Goal: Information Seeking & Learning: Learn about a topic

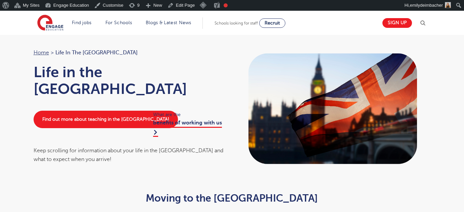
scroll to position [95, 0]
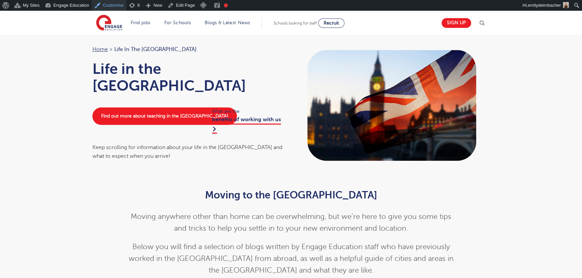
scroll to position [3, 0]
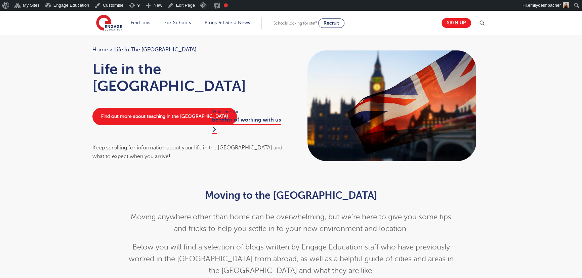
drag, startPoint x: 67, startPoint y: 73, endPoint x: 77, endPoint y: 105, distance: 33.8
click at [67, 73] on div "Home > Life in the [GEOGRAPHIC_DATA] Life in the [GEOGRAPHIC_DATA] Find out mor…" at bounding box center [291, 106] width 582 height 148
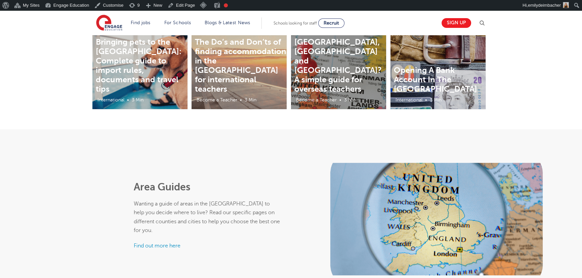
scroll to position [278, 0]
click at [65, 159] on div "Area Guides Wanting a guide of areas in the [GEOGRAPHIC_DATA] to help you decid…" at bounding box center [291, 216] width 582 height 173
click at [226, 154] on div "Area Guides Wanting a guide of areas in the UK to help you decide where to live…" at bounding box center [291, 216] width 582 height 173
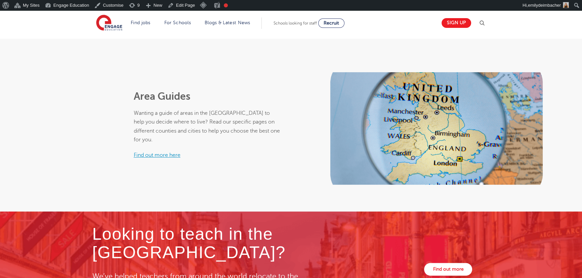
scroll to position [370, 0]
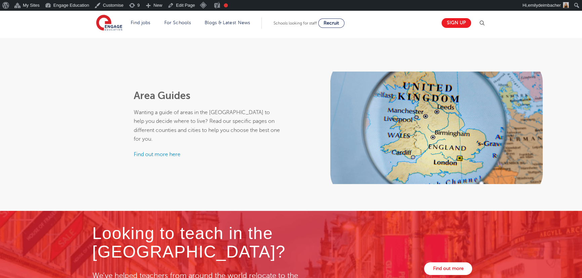
drag, startPoint x: 84, startPoint y: 99, endPoint x: 88, endPoint y: 98, distance: 4.4
click at [88, 98] on div "Area Guides Wanting a guide of areas in the UK to help you decide where to live…" at bounding box center [145, 128] width 291 height 113
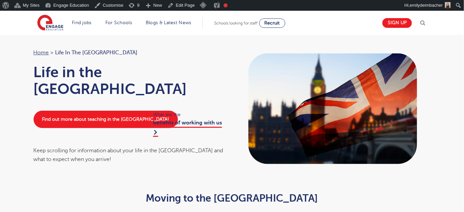
click at [115, 70] on h1 "Life in the [GEOGRAPHIC_DATA]" at bounding box center [130, 81] width 192 height 34
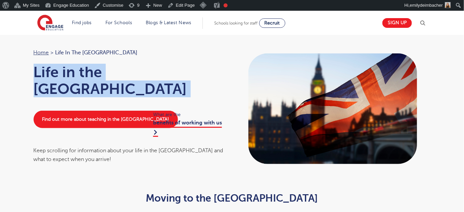
click at [115, 70] on h1 "Life in the [GEOGRAPHIC_DATA]" at bounding box center [130, 81] width 192 height 34
click at [156, 58] on div "Home > Life in the [GEOGRAPHIC_DATA] Life in the [GEOGRAPHIC_DATA] Find out mor…" at bounding box center [130, 106] width 206 height 116
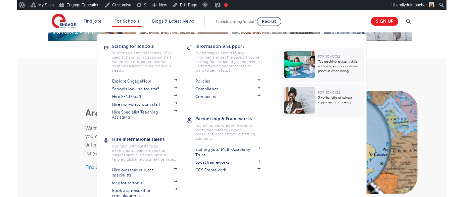
scroll to position [366, 0]
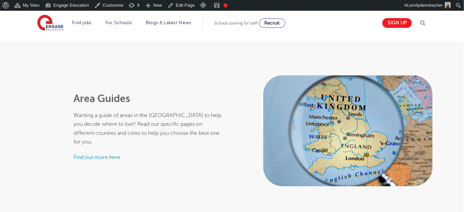
drag, startPoint x: 241, startPoint y: 60, endPoint x: 449, endPoint y: 174, distance: 237.8
click at [399, 170] on div "Area Guides Wanting a guide of areas in the UK to help you decide where to live…" at bounding box center [232, 127] width 464 height 173
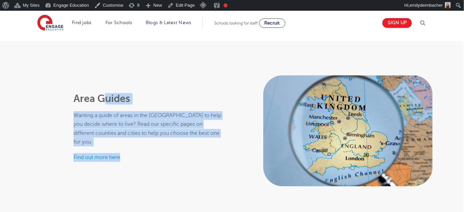
drag, startPoint x: 452, startPoint y: 178, endPoint x: 106, endPoint y: 100, distance: 355.5
click at [106, 100] on div "Area Guides Wanting a guide of areas in the UK to help you decide where to live…" at bounding box center [232, 131] width 464 height 113
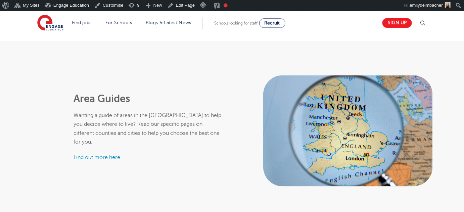
click at [100, 100] on h2 "Area Guides" at bounding box center [148, 98] width 149 height 11
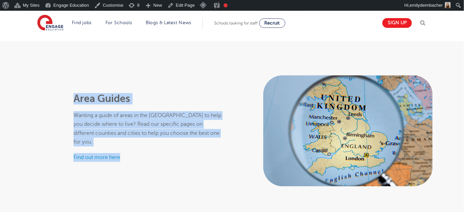
drag, startPoint x: 76, startPoint y: 98, endPoint x: 466, endPoint y: 166, distance: 396.0
click at [464, 166] on html "Find jobs All vacancies We have one of the UK's largest database. and with hund…" at bounding box center [232, 77] width 464 height 866
click at [440, 167] on div at bounding box center [348, 131] width 232 height 113
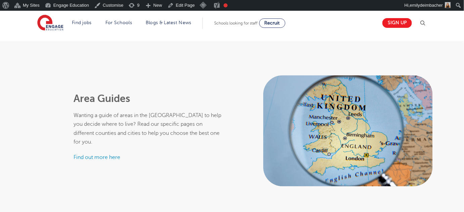
drag, startPoint x: 96, startPoint y: 66, endPoint x: 144, endPoint y: 56, distance: 48.6
click at [96, 66] on div "Area Guides Wanting a guide of areas in the UK to help you decide where to live…" at bounding box center [232, 127] width 464 height 173
click at [178, 63] on div "Area Guides Wanting a guide of areas in the UK to help you decide where to live…" at bounding box center [232, 127] width 464 height 173
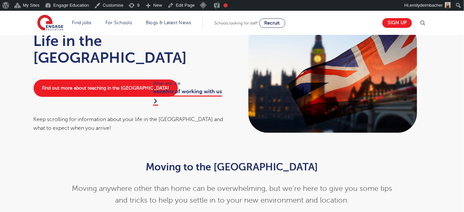
scroll to position [0, 0]
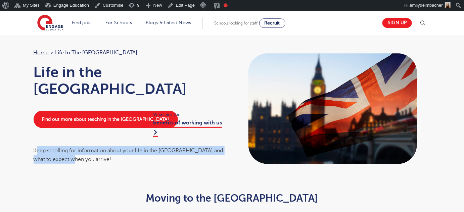
drag, startPoint x: 37, startPoint y: 133, endPoint x: 78, endPoint y: 147, distance: 43.3
click at [78, 147] on div "Keep scrolling for information about your life in the UK and what to expect whe…" at bounding box center [130, 156] width 192 height 18
click at [80, 147] on div "Keep scrolling for information about your life in the UK and what to expect whe…" at bounding box center [130, 156] width 192 height 18
drag, startPoint x: 43, startPoint y: 141, endPoint x: 33, endPoint y: 136, distance: 11.3
click at [33, 136] on div "Home > Life in the UK Life in the UK Find out more about teaching in the UK Wha…" at bounding box center [130, 106] width 206 height 116
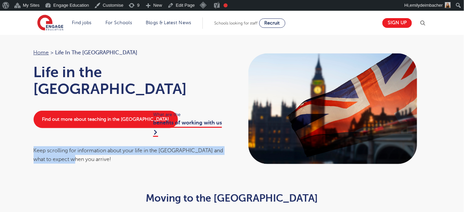
click at [122, 153] on div "Home > Life in the UK Life in the UK Find out more about teaching in the UK Wha…" at bounding box center [232, 108] width 411 height 121
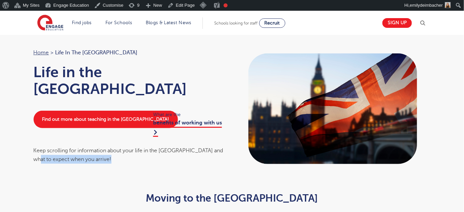
drag, startPoint x: 178, startPoint y: 160, endPoint x: 41, endPoint y: 157, distance: 137.5
click at [41, 157] on div "Home > Life in the UK Life in the UK Find out more about teaching in the UK Wha…" at bounding box center [232, 108] width 411 height 121
click at [133, 74] on h1 "Life in the [GEOGRAPHIC_DATA]" at bounding box center [130, 81] width 192 height 34
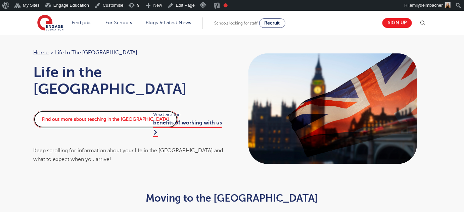
click at [83, 111] on link "Find out more about teaching in the UK" at bounding box center [106, 119] width 145 height 17
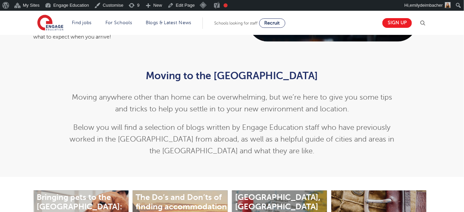
scroll to position [122, 0]
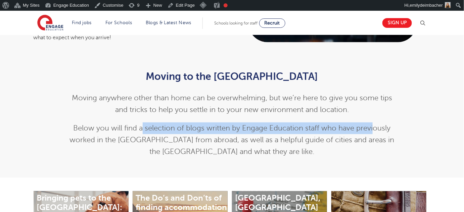
drag, startPoint x: 169, startPoint y: 130, endPoint x: 374, endPoint y: 132, distance: 205.0
click at [373, 132] on p "Below you will find a selection of blogs written by Engage Education staff who …" at bounding box center [233, 140] width 330 height 35
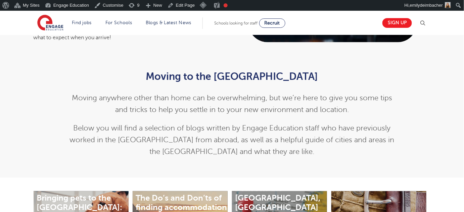
click at [379, 130] on p "Below you will find a selection of blogs written by Engage Education staff who …" at bounding box center [233, 140] width 330 height 35
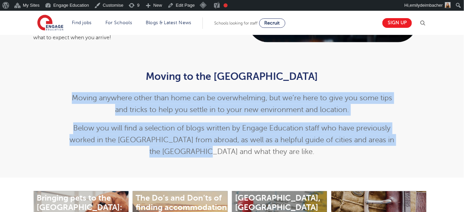
drag, startPoint x: 239, startPoint y: 130, endPoint x: 289, endPoint y: 151, distance: 54.6
click at [293, 154] on div "Moving to the UK Moving anywhere other than home can be overwhelming, but we’re…" at bounding box center [233, 114] width 330 height 87
click at [283, 150] on p "Below you will find a selection of blogs written by Engage Education staff who …" at bounding box center [233, 140] width 330 height 35
click at [261, 138] on p "Below you will find a selection of blogs written by Engage Education staff who …" at bounding box center [233, 140] width 330 height 35
click at [239, 124] on p "Below you will find a selection of blogs written by Engage Education staff who …" at bounding box center [233, 140] width 330 height 35
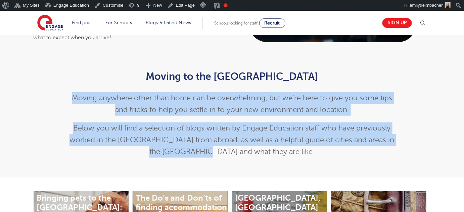
click at [217, 84] on div "Moving to the UK Moving anywhere other than home can be overwhelming, but we’re…" at bounding box center [233, 114] width 330 height 87
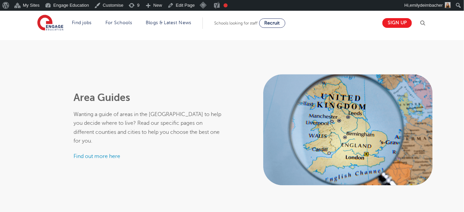
scroll to position [366, 0]
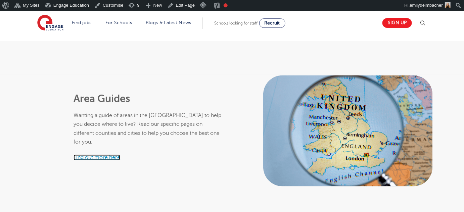
click at [105, 155] on link "Find out more here" at bounding box center [97, 158] width 47 height 6
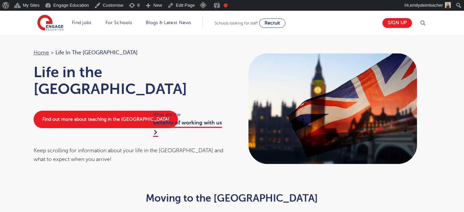
scroll to position [366, 0]
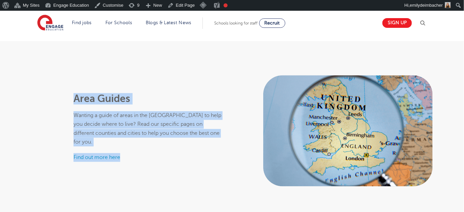
drag, startPoint x: 97, startPoint y: 123, endPoint x: 150, endPoint y: 157, distance: 62.3
click at [150, 158] on div "Area Guides Wanting a guide of areas in the [GEOGRAPHIC_DATA] to help you decid…" at bounding box center [148, 131] width 158 height 113
click at [158, 121] on p "Wanting a guide of areas in the UK to help you decide where to live? Read our s…" at bounding box center [148, 129] width 149 height 35
click at [169, 108] on div "Area Guides Wanting a guide of areas in the UK to help you decide where to live…" at bounding box center [148, 127] width 149 height 69
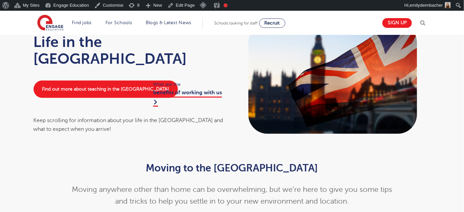
scroll to position [0, 0]
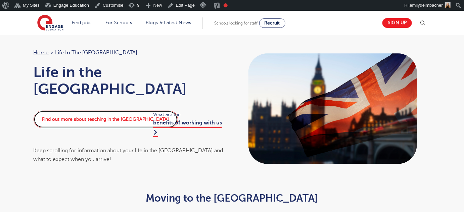
click at [84, 111] on link "Find out more about teaching in the [GEOGRAPHIC_DATA]" at bounding box center [106, 119] width 145 height 17
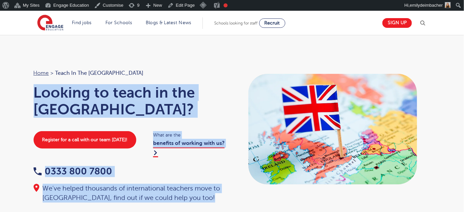
drag, startPoint x: 55, startPoint y: 94, endPoint x: 202, endPoint y: 93, distance: 147.2
click at [237, 98] on div "Home > Teach in the [GEOGRAPHIC_DATA] Looking to teach in the [GEOGRAPHIC_DATA]…" at bounding box center [232, 136] width 411 height 134
click at [202, 92] on h1 "Looking to teach in the [GEOGRAPHIC_DATA]?" at bounding box center [130, 101] width 192 height 34
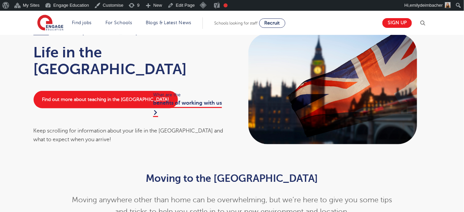
scroll to position [61, 0]
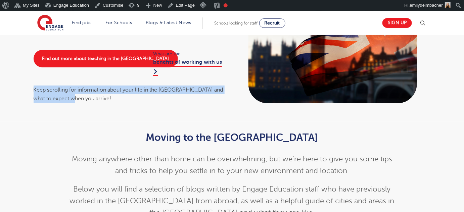
drag, startPoint x: 34, startPoint y: 72, endPoint x: 80, endPoint y: 86, distance: 48.5
click at [80, 86] on div "Keep scrolling for information about your life in the UK and what to expect whe…" at bounding box center [130, 95] width 192 height 18
click at [113, 86] on div "Keep scrolling for information about your life in the [GEOGRAPHIC_DATA] and wha…" at bounding box center [130, 95] width 192 height 18
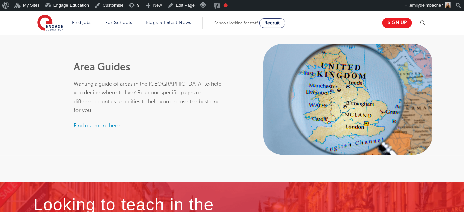
scroll to position [397, 0]
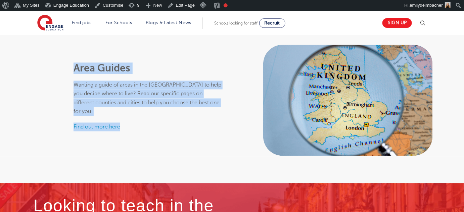
drag, startPoint x: 104, startPoint y: 92, endPoint x: 163, endPoint y: 125, distance: 67.5
click at [160, 125] on div "Area Guides Wanting a guide of areas in the UK to help you decide where to live…" at bounding box center [148, 100] width 158 height 113
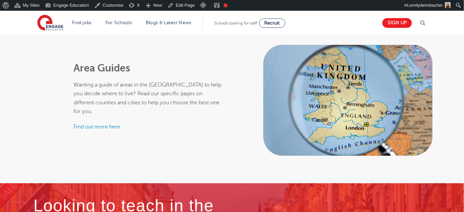
click at [242, 95] on div at bounding box center [348, 100] width 232 height 113
drag, startPoint x: 104, startPoint y: 122, endPoint x: 100, endPoint y: 119, distance: 4.1
click at [105, 123] on p "Find out more here" at bounding box center [148, 127] width 149 height 9
click at [100, 124] on link "Find out more here" at bounding box center [97, 127] width 47 height 6
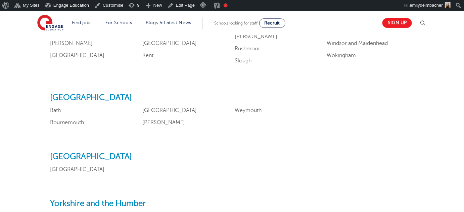
scroll to position [794, 0]
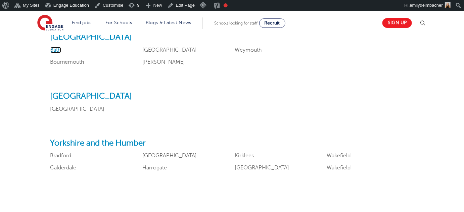
click at [54, 48] on link "Bath" at bounding box center [55, 50] width 11 height 6
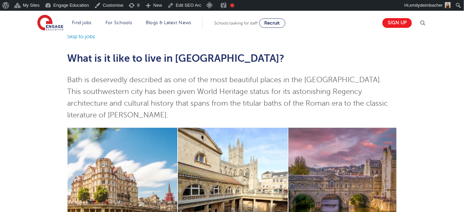
scroll to position [61, 0]
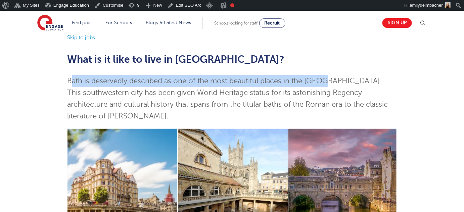
drag, startPoint x: 75, startPoint y: 80, endPoint x: 323, endPoint y: 83, distance: 247.4
click at [323, 83] on span "Bath is deservedly described as one of the most beautiful places in the [GEOGRA…" at bounding box center [228, 98] width 321 height 43
click at [323, 83] on span "Bath is deservedly described as one of the most beautiful places in the UK. Thi…" at bounding box center [228, 98] width 321 height 43
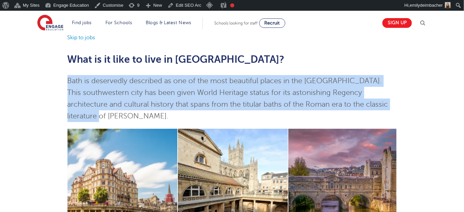
drag, startPoint x: 68, startPoint y: 79, endPoint x: 350, endPoint y: 96, distance: 282.8
click at [373, 106] on p "Bath is deservedly described as one of the most beautiful places in the UK. Thi…" at bounding box center [233, 98] width 330 height 47
click at [350, 96] on span "Bath is deservedly described as one of the most beautiful places in the UK. Thi…" at bounding box center [228, 98] width 321 height 43
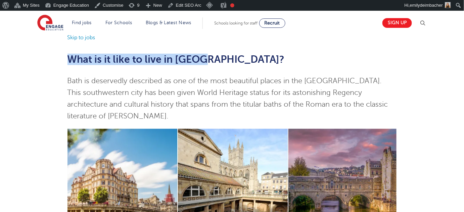
drag, startPoint x: 69, startPoint y: 59, endPoint x: 211, endPoint y: 59, distance: 142.2
click at [211, 59] on h2 "What is it like to live in Bath?" at bounding box center [233, 59] width 330 height 11
click at [155, 58] on span "What is it like to live in Bath?" at bounding box center [176, 59] width 217 height 11
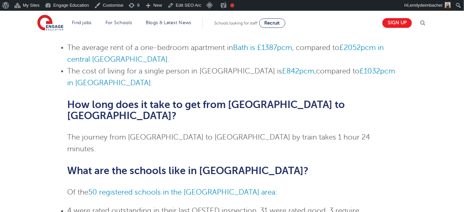
scroll to position [336, 0]
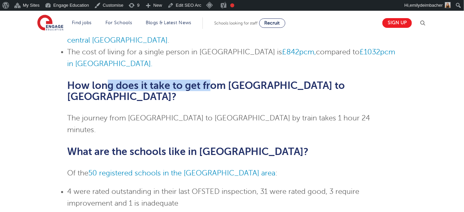
drag, startPoint x: 115, startPoint y: 60, endPoint x: 211, endPoint y: 71, distance: 97.4
click at [212, 80] on span "How long does it take to get from Bath to London?" at bounding box center [207, 91] width 278 height 23
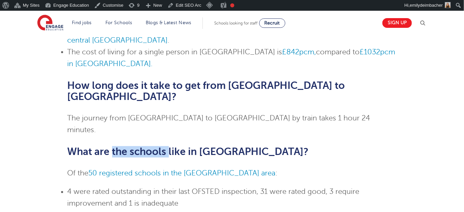
drag, startPoint x: 113, startPoint y: 104, endPoint x: 224, endPoint y: 104, distance: 111.6
click at [171, 147] on span "What are the schools like in Bath?" at bounding box center [189, 152] width 242 height 11
click at [227, 147] on h2 "What are the schools like in Bath?" at bounding box center [233, 152] width 330 height 11
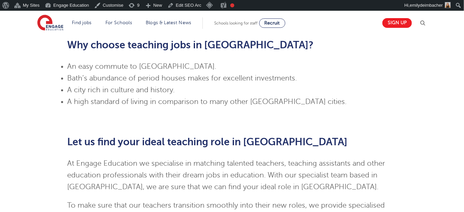
scroll to position [519, 0]
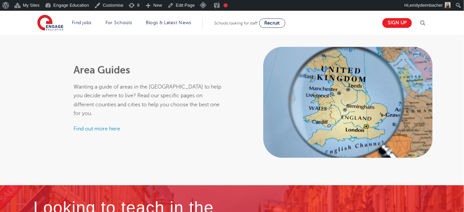
scroll to position [397, 0]
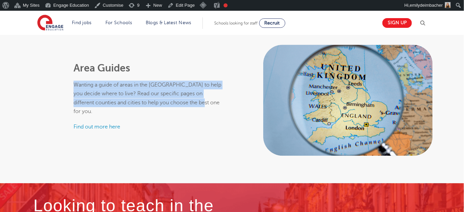
drag, startPoint x: 107, startPoint y: 86, endPoint x: 214, endPoint y: 101, distance: 108.2
click at [214, 101] on p "Wanting a guide of areas in the [GEOGRAPHIC_DATA] to help you decide where to l…" at bounding box center [148, 98] width 149 height 35
click at [162, 97] on p "Wanting a guide of areas in the [GEOGRAPHIC_DATA] to help you decide where to l…" at bounding box center [148, 98] width 149 height 35
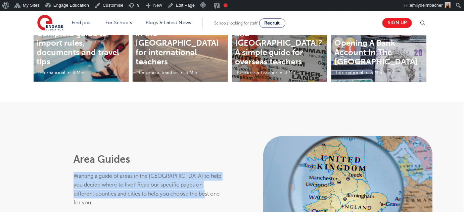
scroll to position [244, 0]
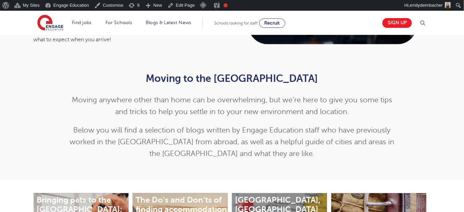
scroll to position [91, 0]
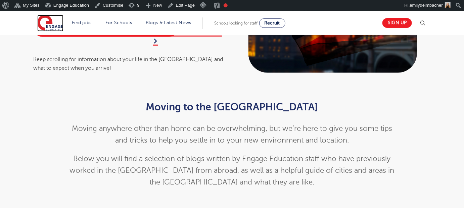
click at [51, 26] on img at bounding box center [50, 23] width 26 height 17
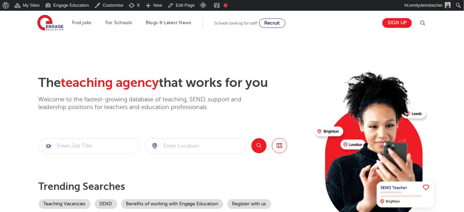
click at [96, 81] on span "teaching agency" at bounding box center [110, 83] width 98 height 14
click at [113, 81] on span "teaching agency" at bounding box center [110, 83] width 98 height 14
drag, startPoint x: 122, startPoint y: 82, endPoint x: 163, endPoint y: 84, distance: 40.8
click at [159, 84] on span "teaching agency" at bounding box center [110, 83] width 98 height 14
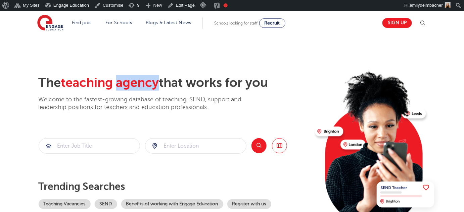
click at [142, 83] on span "teaching agency" at bounding box center [110, 83] width 98 height 14
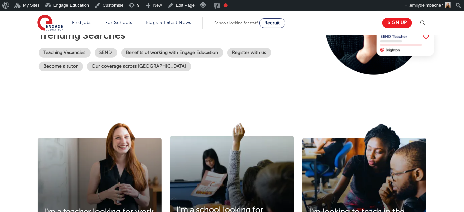
scroll to position [153, 0]
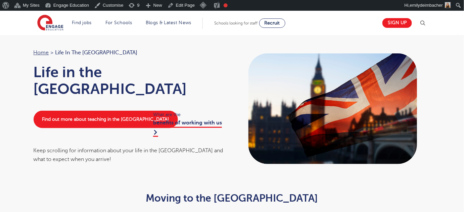
click at [183, 58] on div "Home > Life in the [GEOGRAPHIC_DATA] Life in the [GEOGRAPHIC_DATA] Find out mor…" at bounding box center [130, 106] width 206 height 116
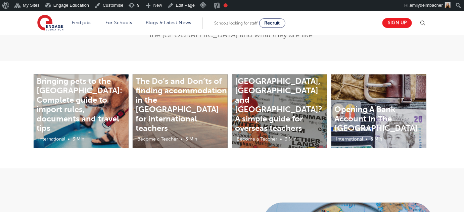
scroll to position [238, 0]
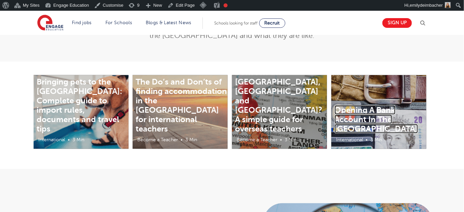
click at [356, 122] on link "Opening A Bank Account In The [GEOGRAPHIC_DATA]" at bounding box center [376, 120] width 83 height 28
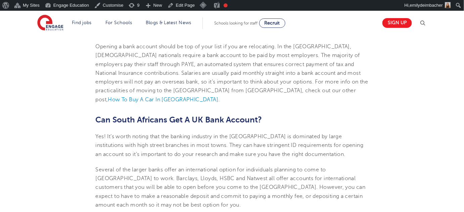
scroll to position [216, 0]
click at [140, 115] on span "Can South Africans Get A UK Bank Account?" at bounding box center [179, 119] width 167 height 9
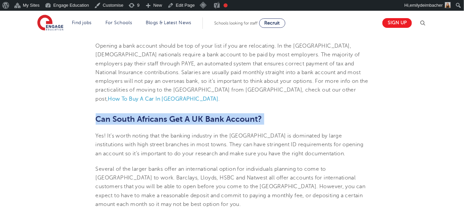
click at [140, 115] on span "Can South Africans Get A UK Bank Account?" at bounding box center [179, 119] width 167 height 9
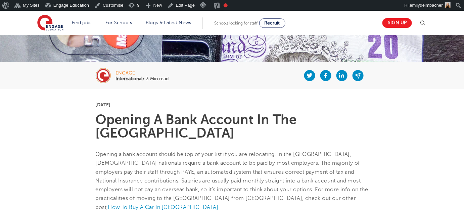
scroll to position [107, 0]
drag, startPoint x: 142, startPoint y: 105, endPoint x: 91, endPoint y: 103, distance: 50.4
click at [116, 105] on p "7th October 2020" at bounding box center [232, 105] width 273 height 5
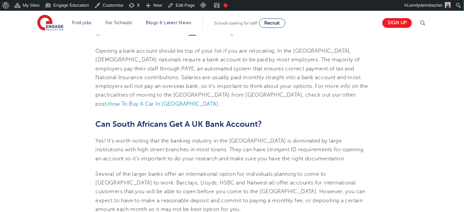
scroll to position [210, 0]
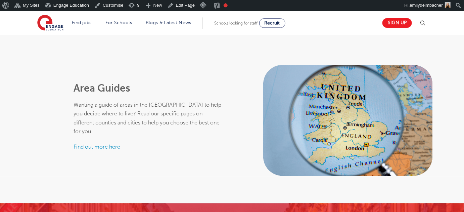
scroll to position [370, 0]
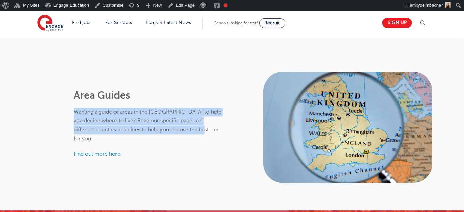
drag, startPoint x: 76, startPoint y: 110, endPoint x: 197, endPoint y: 130, distance: 122.6
click at [197, 130] on p "Wanting a guide of areas in the UK to help you decide where to live? Read our s…" at bounding box center [148, 125] width 149 height 35
click at [137, 111] on p "Wanting a guide of areas in the UK to help you decide where to live? Read our s…" at bounding box center [148, 125] width 149 height 35
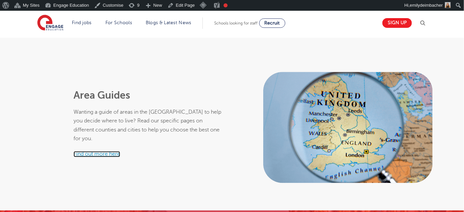
click at [97, 152] on link "Find out more here" at bounding box center [97, 155] width 47 height 6
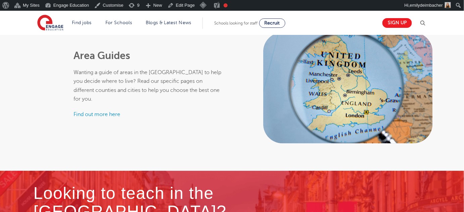
scroll to position [409, 0]
click at [107, 112] on link "Find out more here" at bounding box center [97, 115] width 47 height 6
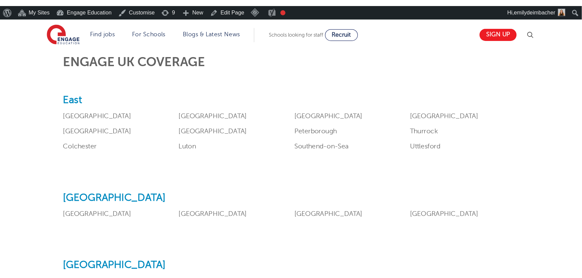
scroll to position [277, 0]
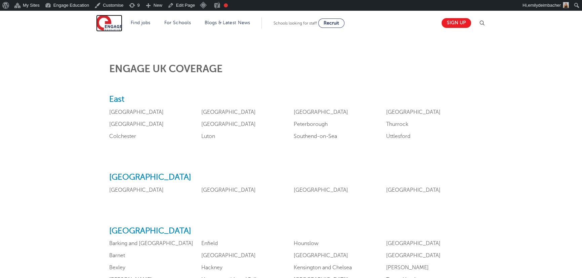
click at [116, 23] on img at bounding box center [109, 23] width 26 height 17
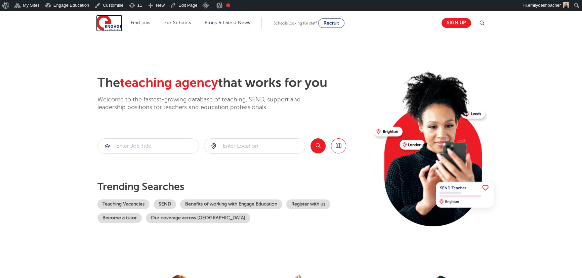
click at [112, 27] on img at bounding box center [109, 23] width 26 height 17
click at [117, 21] on img at bounding box center [109, 23] width 26 height 17
